Goal: Find specific page/section

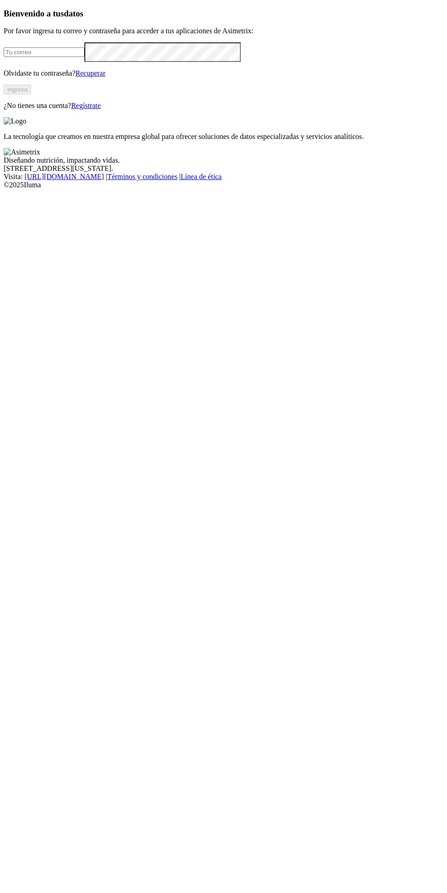
click at [67, 57] on input "email" at bounding box center [44, 52] width 81 height 10
type input "[EMAIL_ADDRESS][DOMAIN_NAME]"
click input "submit" at bounding box center [0, 0] width 0 height 0
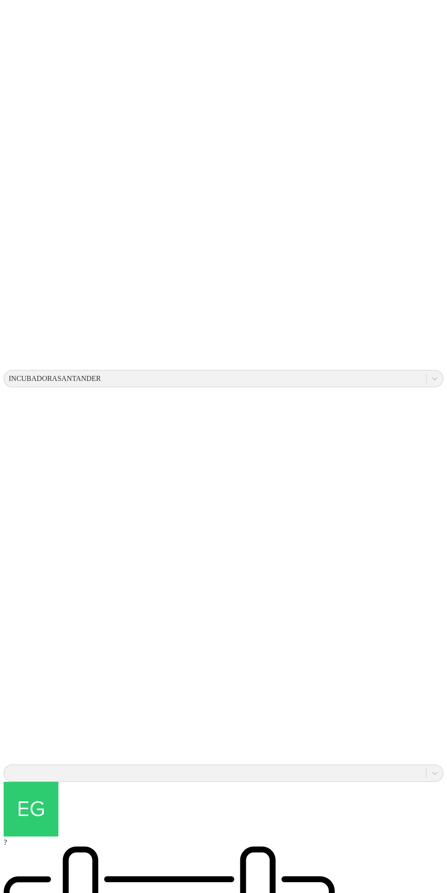
scroll to position [392, 183]
click at [29, 740] on icon at bounding box center [16, 745] width 25 height 10
